Goal: Task Accomplishment & Management: Manage account settings

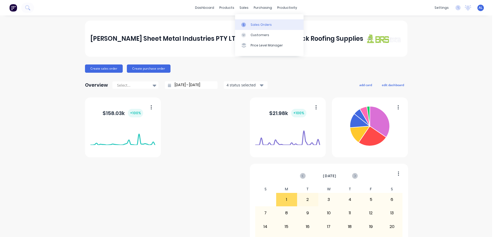
click at [256, 25] on div "Sales Orders" at bounding box center [260, 24] width 21 height 5
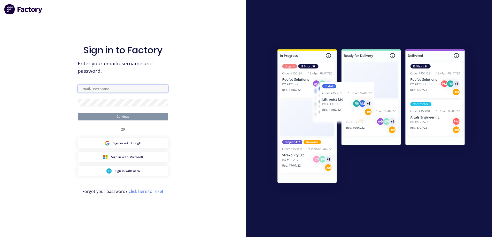
type input "[PERSON_NAME][EMAIL_ADDRESS][DOMAIN_NAME]"
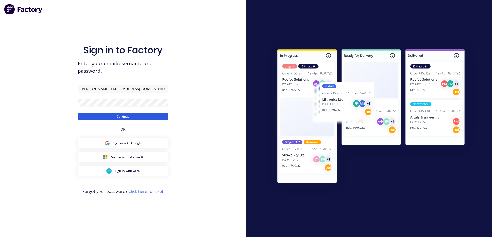
click at [132, 114] on button "Continue" at bounding box center [123, 117] width 90 height 8
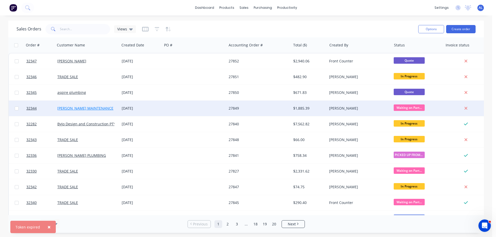
click at [96, 110] on link "[PERSON_NAME] MAINTENANCE" at bounding box center [85, 108] width 56 height 5
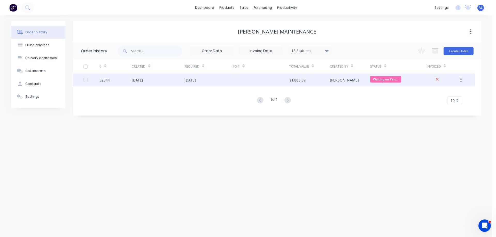
click at [328, 82] on div "$1,885.39" at bounding box center [309, 80] width 40 height 13
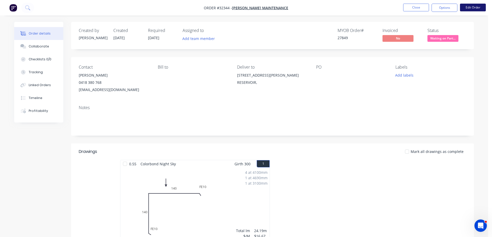
click at [472, 6] on button "Edit Order" at bounding box center [473, 8] width 26 height 8
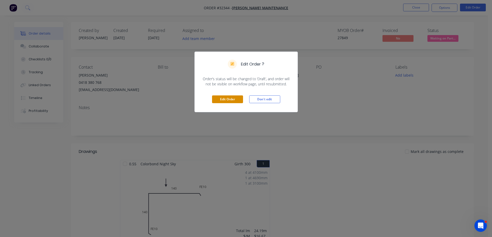
click at [229, 96] on button "Edit Order" at bounding box center [227, 100] width 31 height 8
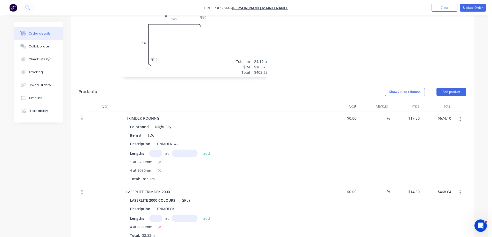
scroll to position [232, 0]
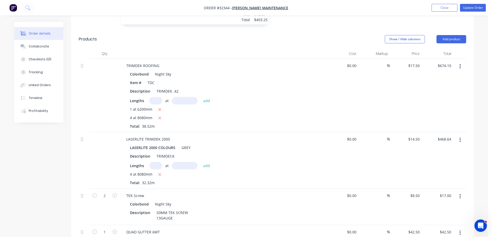
click at [159, 172] on icon "button" at bounding box center [159, 174] width 3 height 5
type input "$0.00"
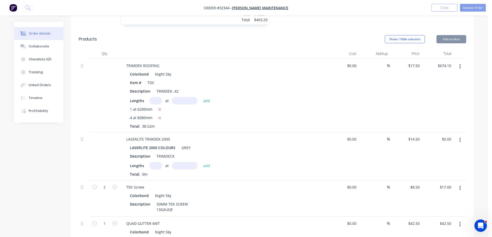
drag, startPoint x: 157, startPoint y: 160, endPoint x: 169, endPoint y: 158, distance: 12.6
click at [157, 162] on input "text" at bounding box center [155, 165] width 13 height 7
type input "3"
type input "8080"
click at [201, 162] on button "add" at bounding box center [207, 165] width 12 height 7
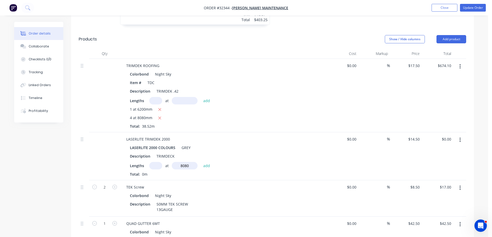
type input "$351.48"
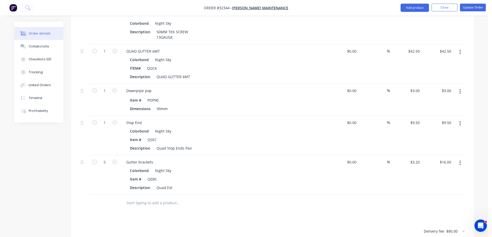
scroll to position [413, 0]
click at [461, 48] on button "button" at bounding box center [460, 52] width 12 height 9
click at [443, 93] on div "Delete" at bounding box center [442, 96] width 40 height 7
